Goal: Task Accomplishment & Management: Manage account settings

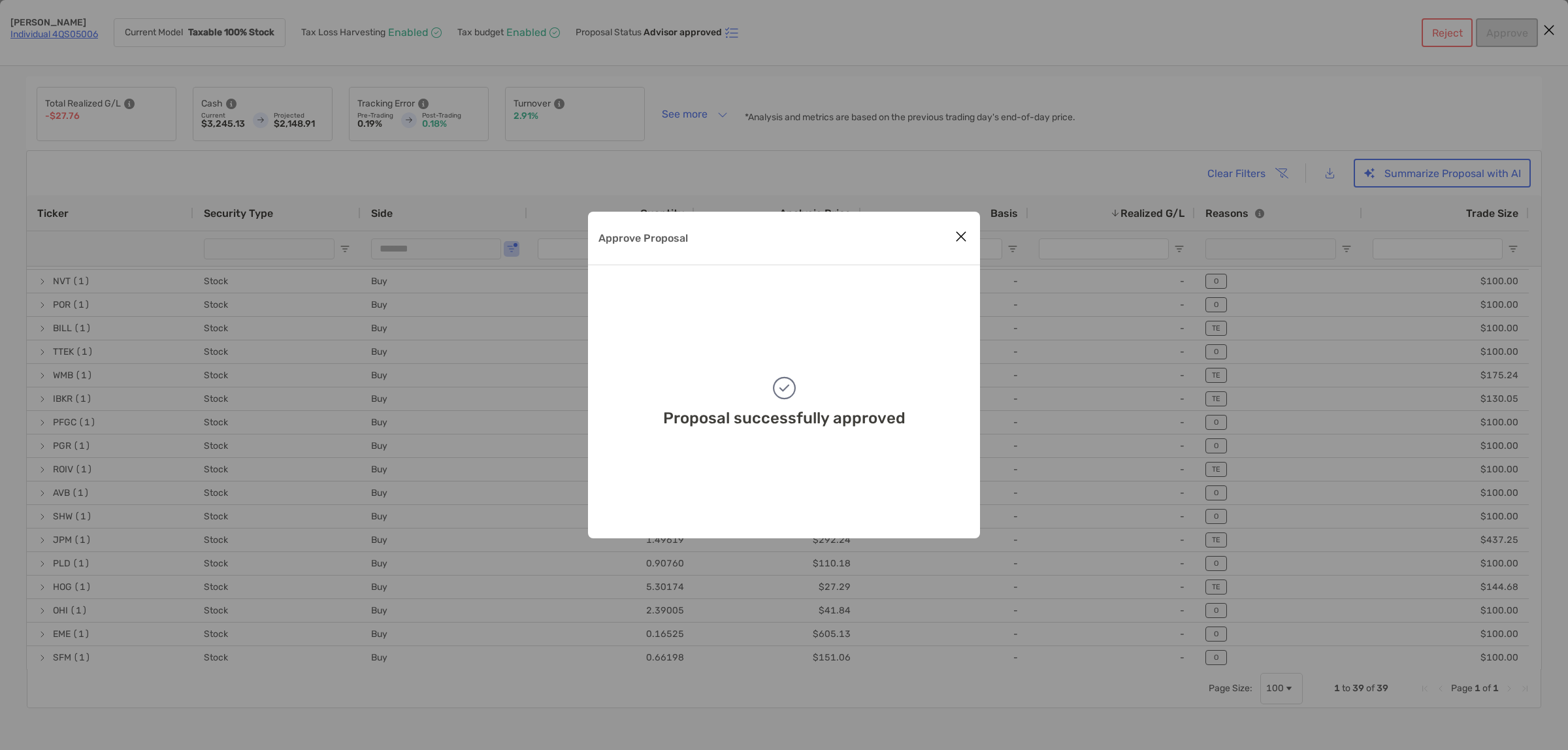
click at [958, 237] on icon "Close modal" at bounding box center [961, 236] width 11 height 16
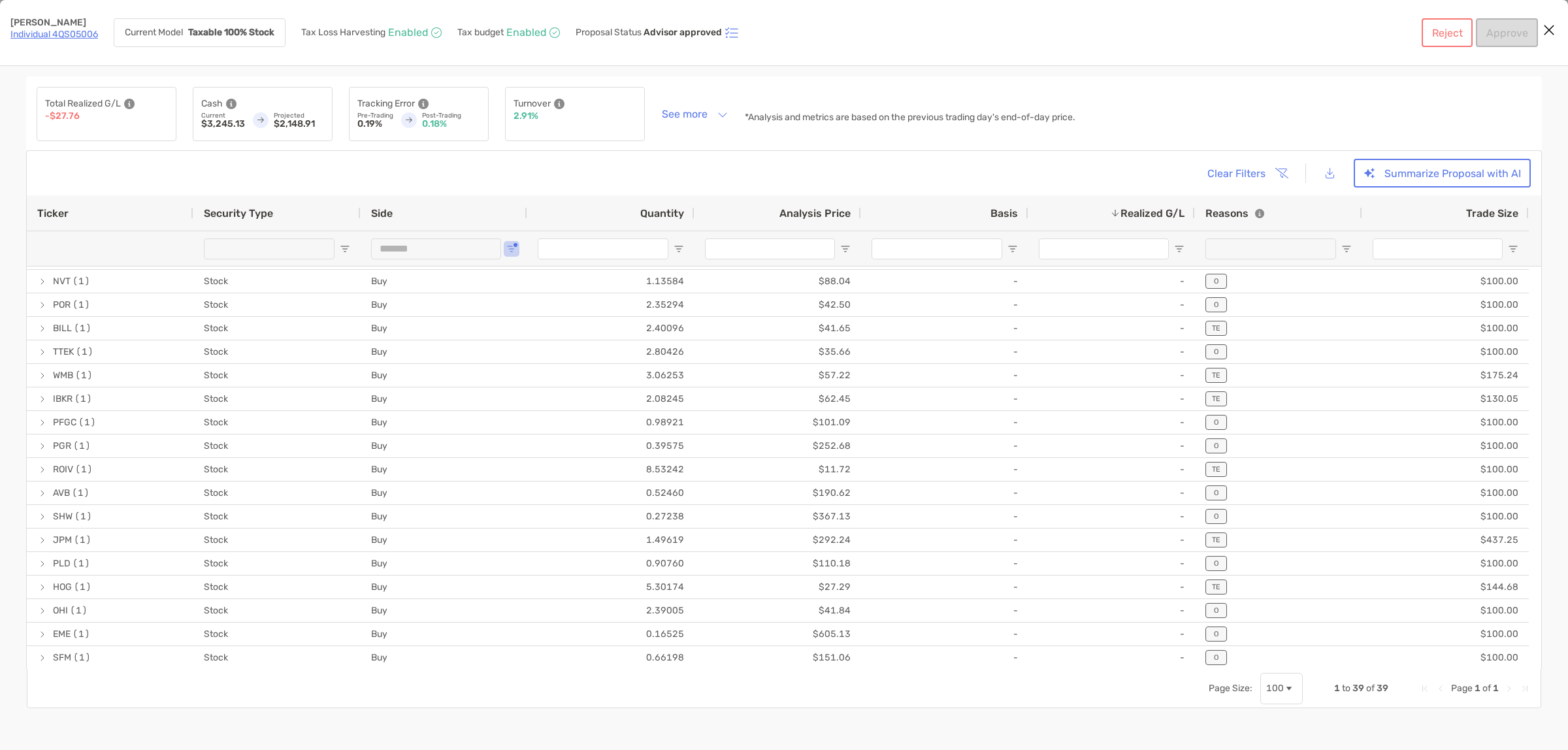
click at [1549, 28] on icon "Close modal" at bounding box center [1549, 30] width 11 height 16
click at [1368, 116] on div "*Analysis and metrics are based on the previous trading day's end-of-day price." at bounding box center [1071, 117] width 653 height 9
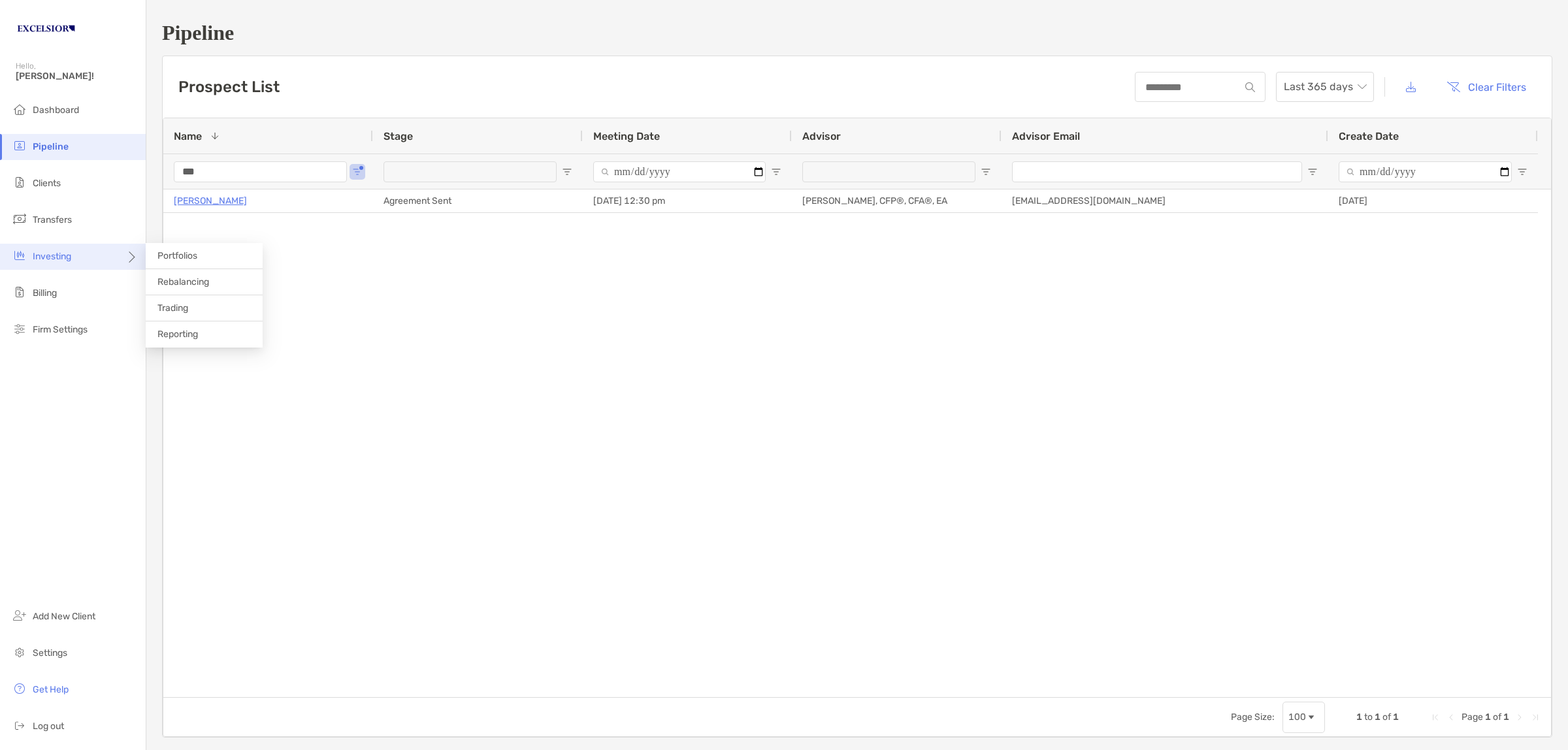
click at [89, 262] on div "Investing" at bounding box center [73, 257] width 146 height 26
click at [188, 282] on span "Rebalancing" at bounding box center [183, 282] width 51 height 11
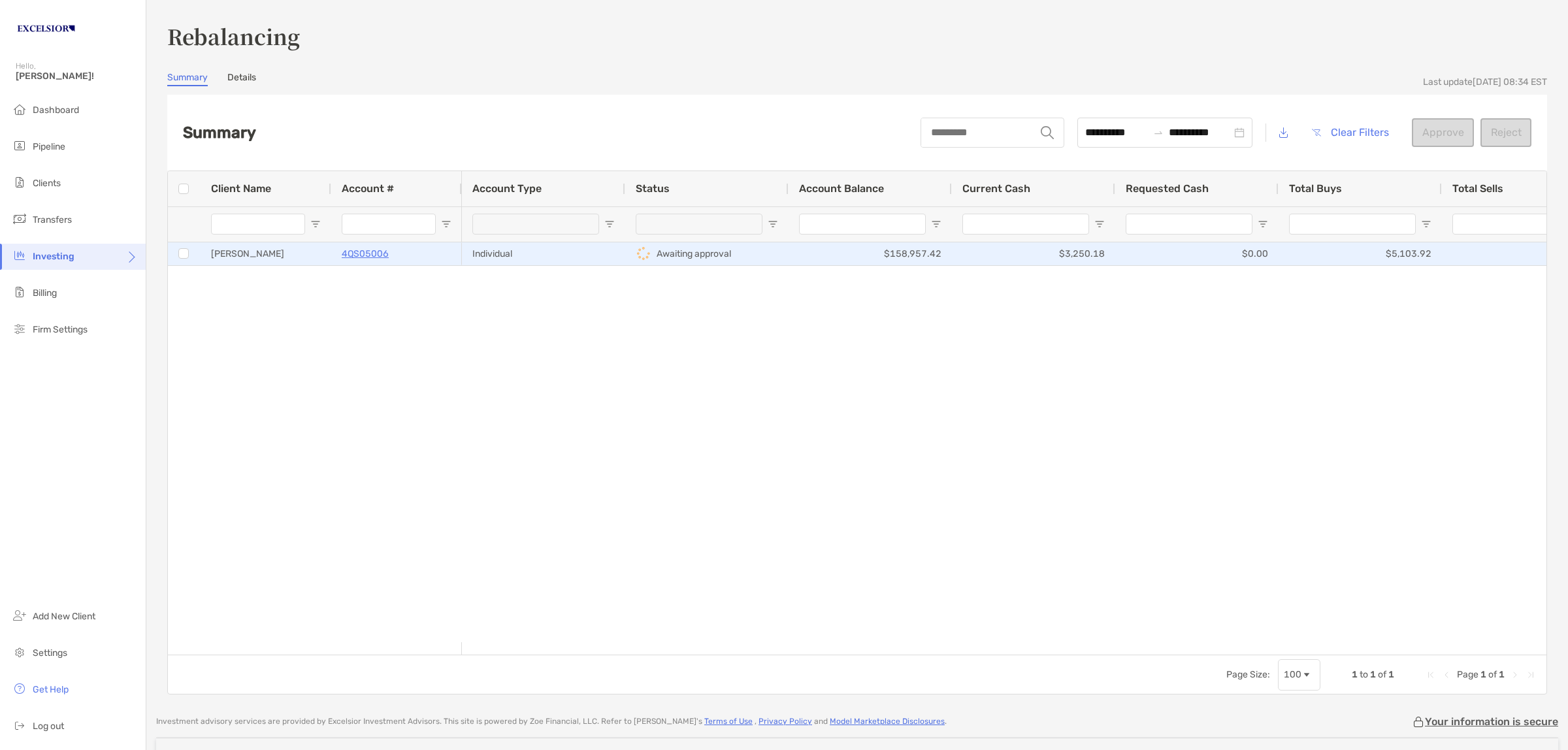
click at [426, 250] on div "4QS05006" at bounding box center [397, 254] width 110 height 21
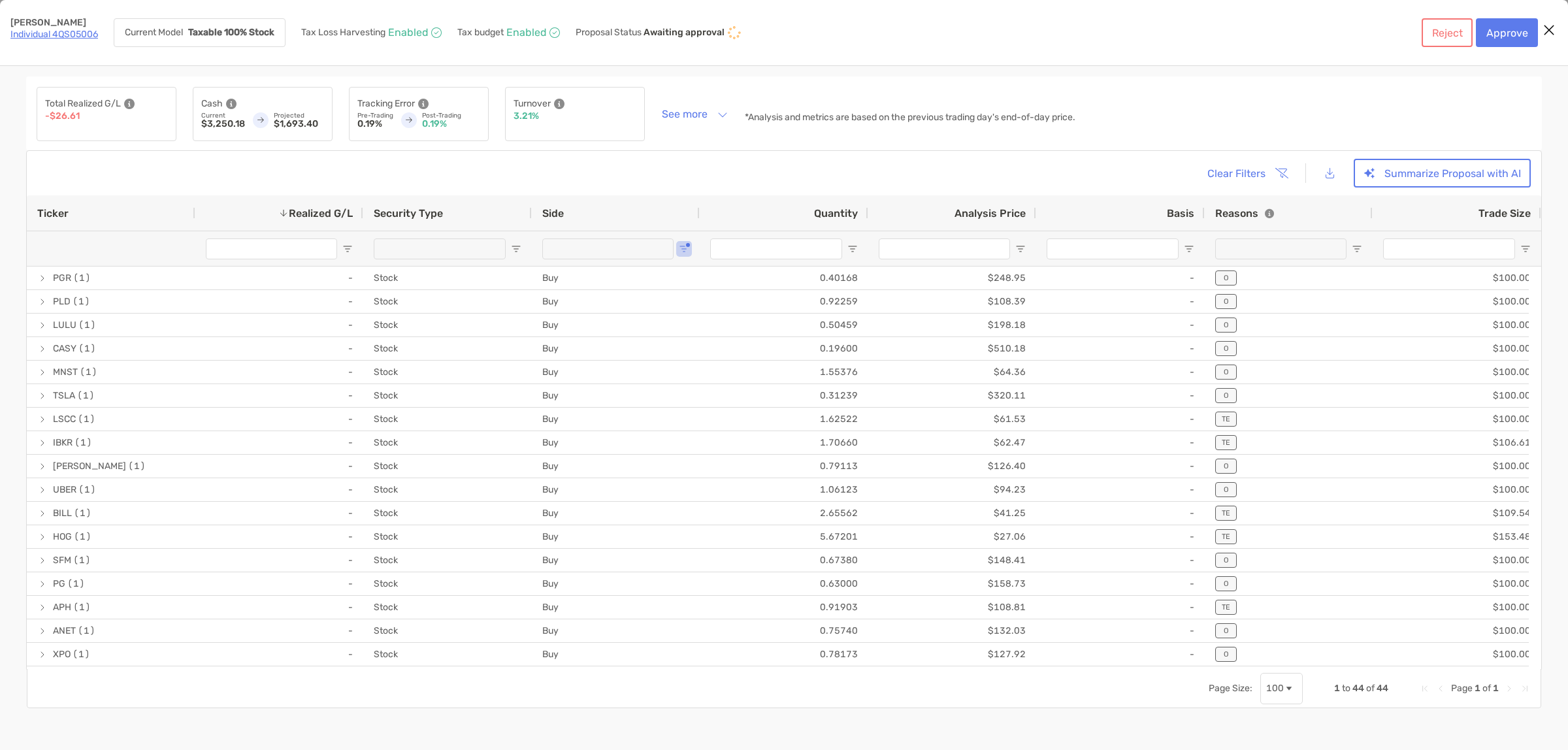
type input "*******"
click at [1392, 168] on button "Summarize Proposal with AI" at bounding box center [1442, 173] width 177 height 29
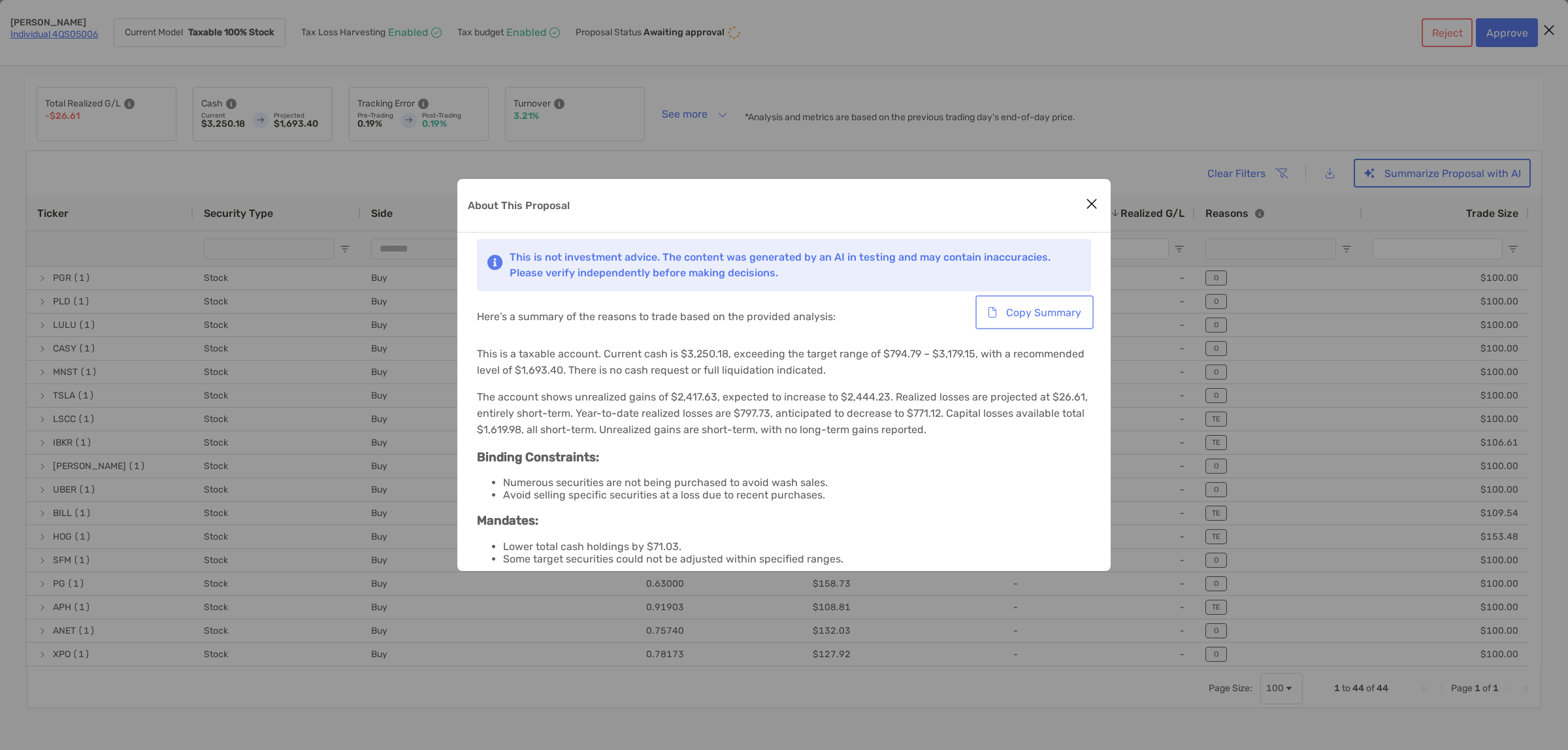
click at [1029, 308] on button "Copy Summary" at bounding box center [1034, 313] width 113 height 29
click at [1089, 203] on icon "Close modal" at bounding box center [1091, 204] width 11 height 16
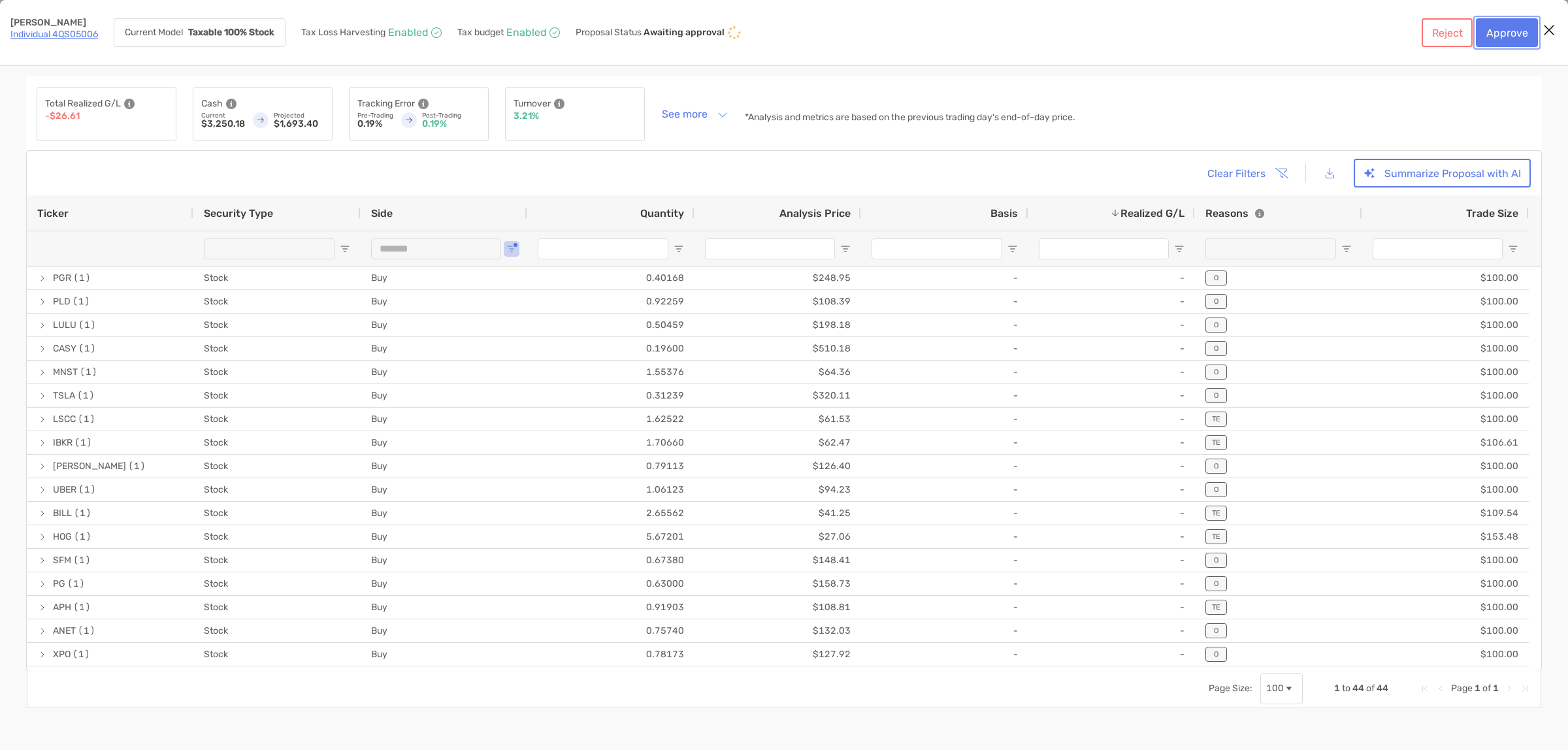
click at [1506, 33] on button "Approve" at bounding box center [1507, 33] width 62 height 29
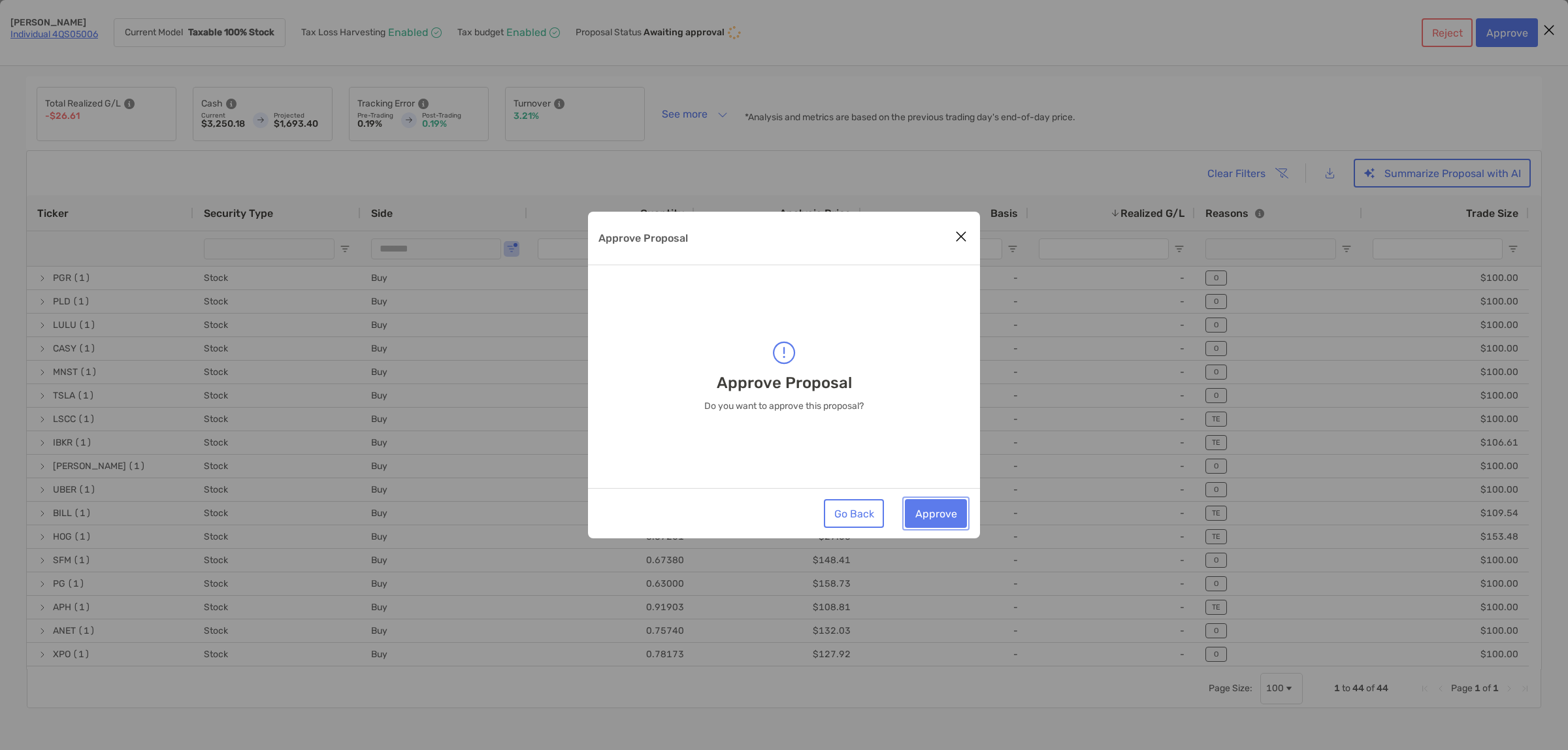
click at [938, 510] on button "Approve" at bounding box center [935, 514] width 62 height 29
